Goal: Task Accomplishment & Management: Manage account settings

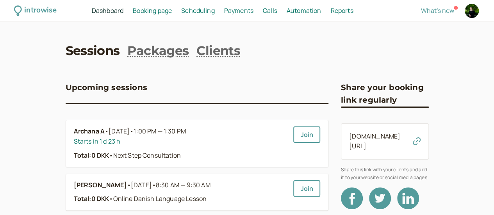
click at [159, 13] on span "Booking page" at bounding box center [152, 10] width 39 height 9
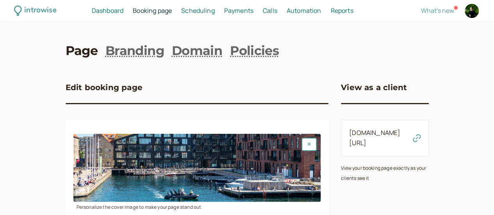
click at [213, 9] on span "Scheduling" at bounding box center [198, 10] width 34 height 9
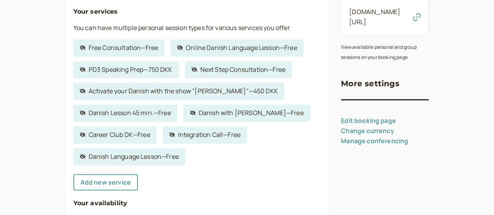
scroll to position [122, 0]
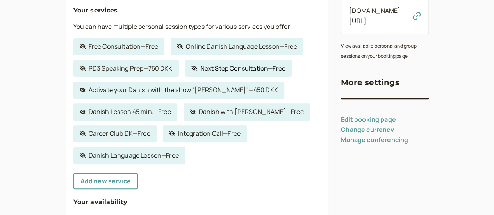
click at [228, 71] on link "Hidden service Next Step Consultation — Free" at bounding box center [238, 68] width 107 height 17
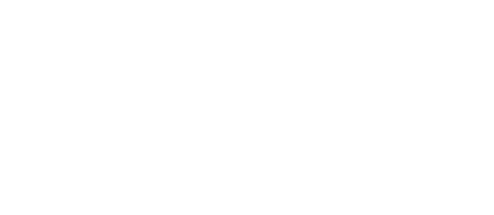
select select "30"
select select "c2z5adJsVqrROgbcEYHF"
select select "1440"
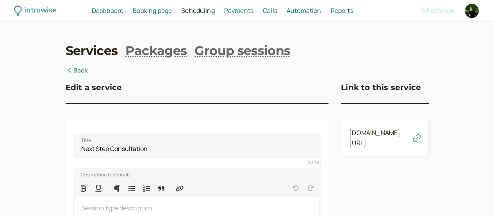
click at [363, 138] on link "[DOMAIN_NAME][URL]" at bounding box center [374, 138] width 51 height 19
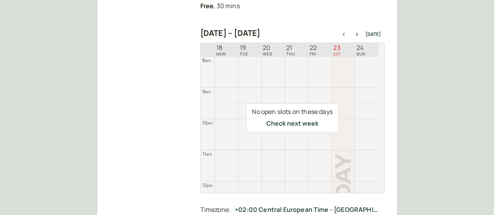
scroll to position [144, 0]
click at [360, 34] on icon "button" at bounding box center [357, 35] width 9 height 3
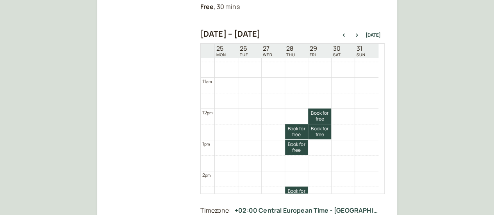
scroll to position [324, 0]
click at [358, 35] on icon "button" at bounding box center [357, 35] width 9 height 3
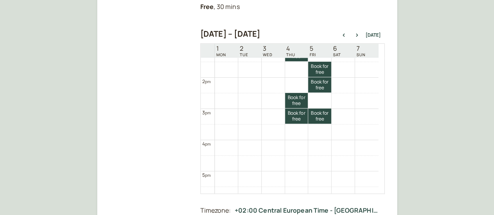
scroll to position [413, 0]
